Goal: Download file/media

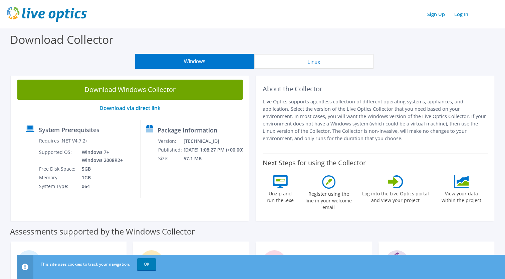
click at [147, 92] on link "Download Windows Collector" at bounding box center [129, 89] width 225 height 20
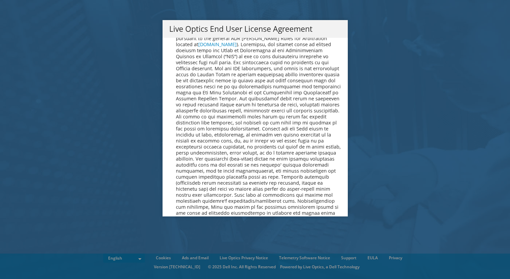
scroll to position [2526, 0]
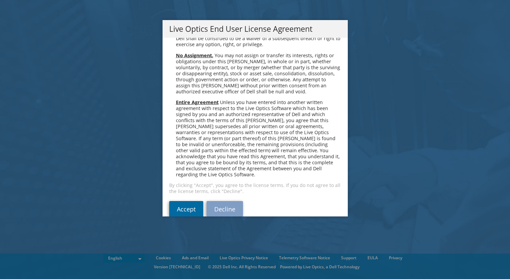
click at [180, 201] on link "Accept" at bounding box center [186, 209] width 34 height 16
click at [181, 201] on link "Accept" at bounding box center [186, 209] width 34 height 16
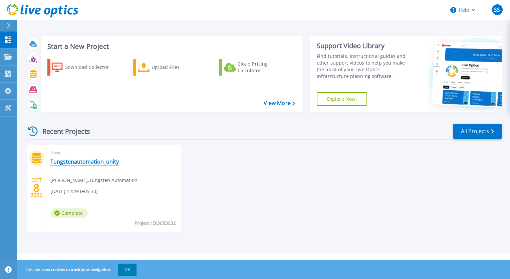
click at [92, 162] on link "Tungstenautomation_unity" at bounding box center [84, 161] width 68 height 7
